Goal: Transaction & Acquisition: Book appointment/travel/reservation

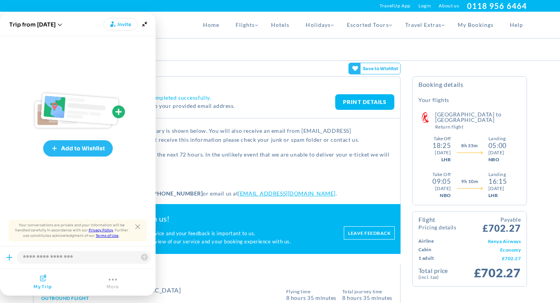
click at [318, 97] on h4 "Thank You. Your booking has been completed successfully." at bounding box center [197, 97] width 276 height 7
click at [251, 55] on div "Booking Summary" at bounding box center [280, 49] width 506 height 22
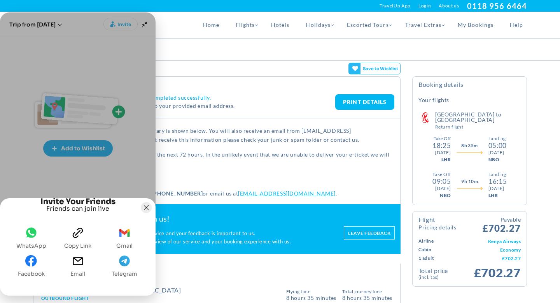
click at [148, 205] on icon "Joyned Window" at bounding box center [146, 207] width 5 height 5
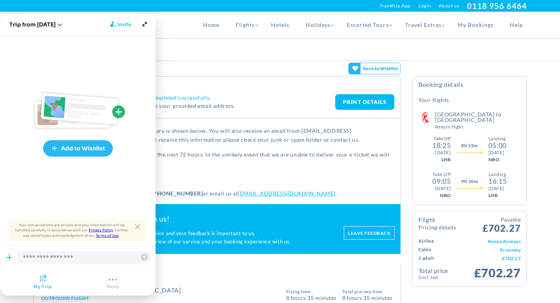
click at [189, 50] on div "Booking Summary" at bounding box center [280, 49] width 506 height 22
drag, startPoint x: 303, startPoint y: 91, endPoint x: 343, endPoint y: 98, distance: 40.3
click at [303, 92] on div "Thank You. Your booking has been completed successfully. A confirmation email h…" at bounding box center [216, 105] width 367 height 26
click at [383, 101] on link "PRINT DETAILS" at bounding box center [364, 102] width 59 height 16
click at [147, 26] on icon "Minimize" at bounding box center [144, 24] width 11 height 11
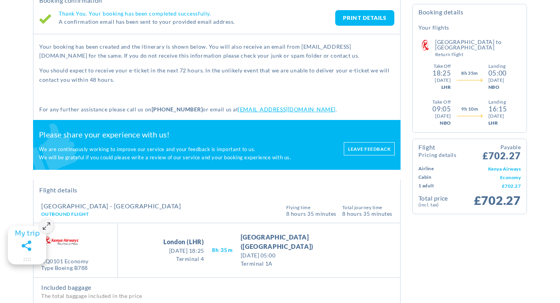
scroll to position [86, 0]
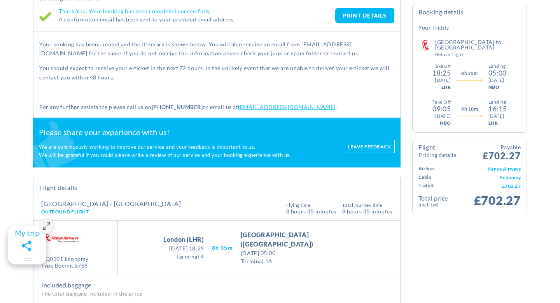
click at [366, 21] on link "PRINT DETAILS" at bounding box center [364, 16] width 59 height 16
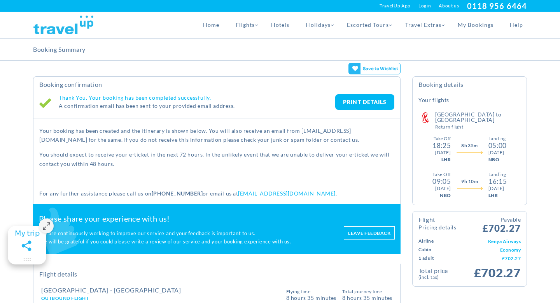
drag, startPoint x: 6, startPoint y: 120, endPoint x: 1, endPoint y: 121, distance: 5.2
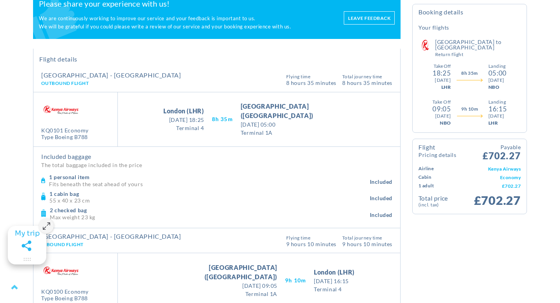
scroll to position [222, 0]
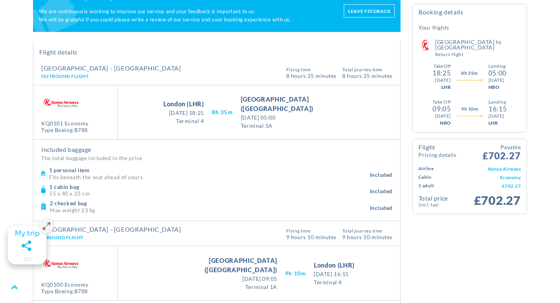
drag, startPoint x: 41, startPoint y: 123, endPoint x: 63, endPoint y: 123, distance: 21.8
click at [63, 123] on div "KQ0101 Economy" at bounding box center [64, 123] width 47 height 7
copy div "KQ0101"
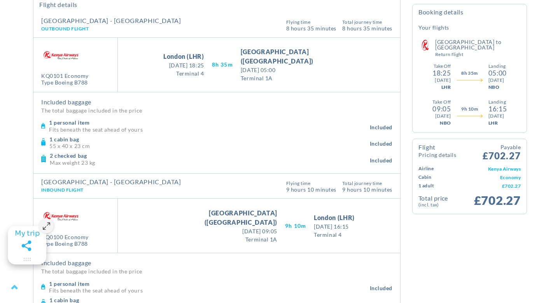
scroll to position [266, 0]
